Goal: Task Accomplishment & Management: Manage account settings

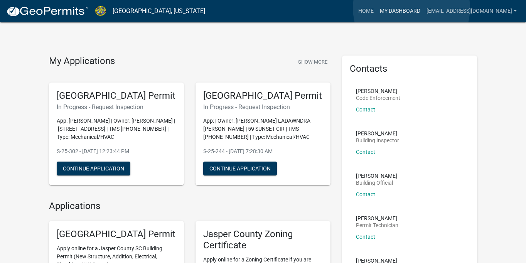
click at [411, 8] on link "My Dashboard" at bounding box center [400, 11] width 47 height 15
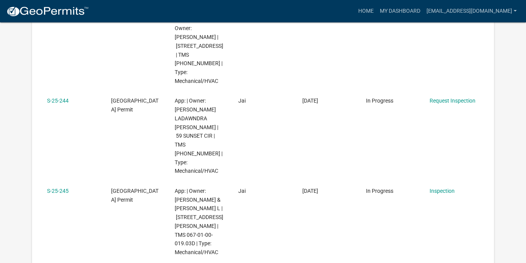
scroll to position [194, 0]
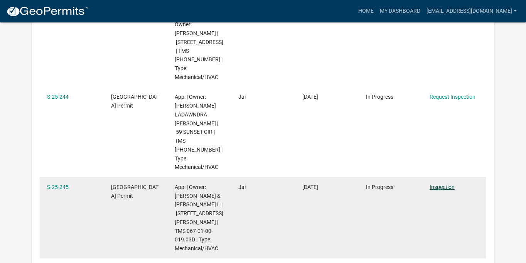
click at [440, 184] on link "Inspection" at bounding box center [442, 187] width 25 height 6
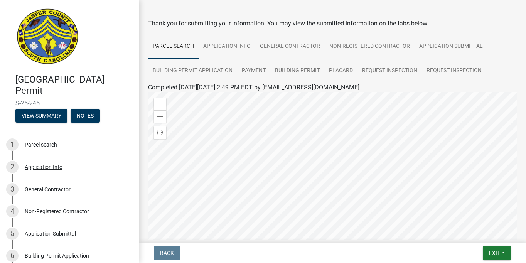
scroll to position [22, 0]
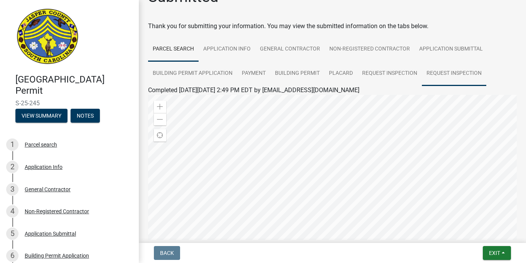
click at [448, 74] on link "Request Inspection" at bounding box center [454, 73] width 64 height 25
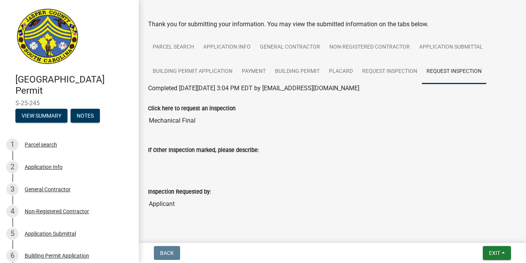
scroll to position [0, 0]
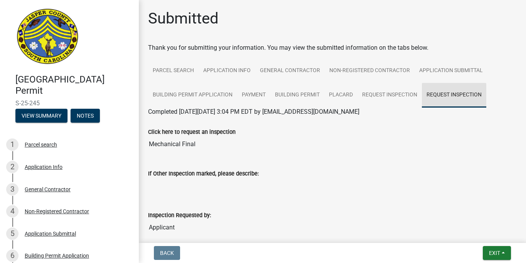
click at [442, 95] on link "Request Inspection" at bounding box center [454, 95] width 64 height 25
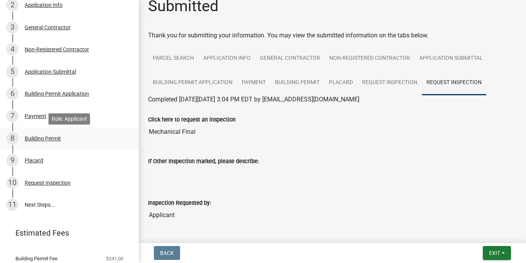
scroll to position [170, 0]
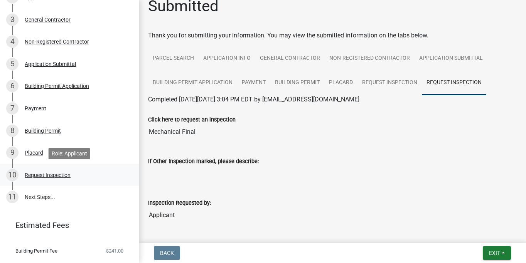
click at [49, 176] on div "Request Inspection" at bounding box center [48, 174] width 46 height 5
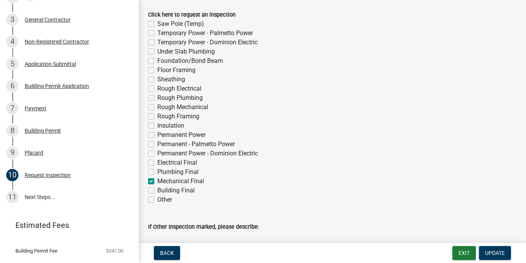
scroll to position [130, 0]
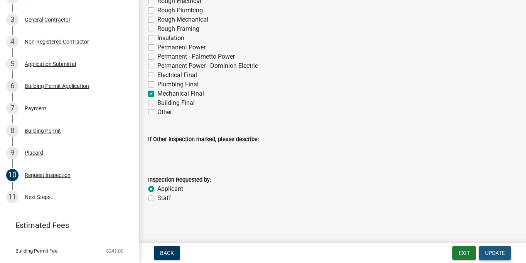
click at [494, 255] on span "Update" at bounding box center [495, 253] width 20 height 6
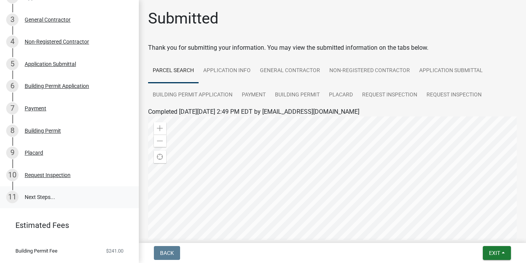
click at [39, 196] on link "11 Next Steps..." at bounding box center [69, 197] width 139 height 22
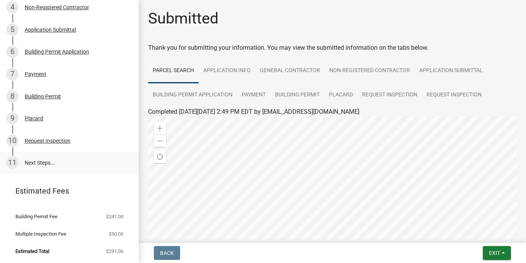
click at [38, 162] on link "11 Next Steps..." at bounding box center [69, 163] width 139 height 22
click at [448, 94] on link "Request Inspection" at bounding box center [454, 95] width 64 height 25
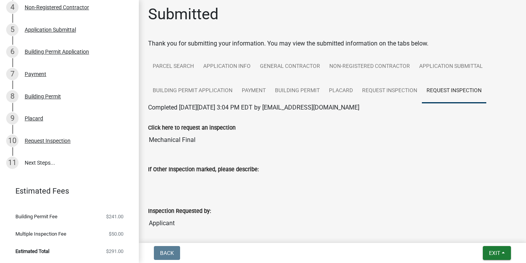
scroll to position [0, 0]
